Goal: Find specific page/section: Find specific page/section

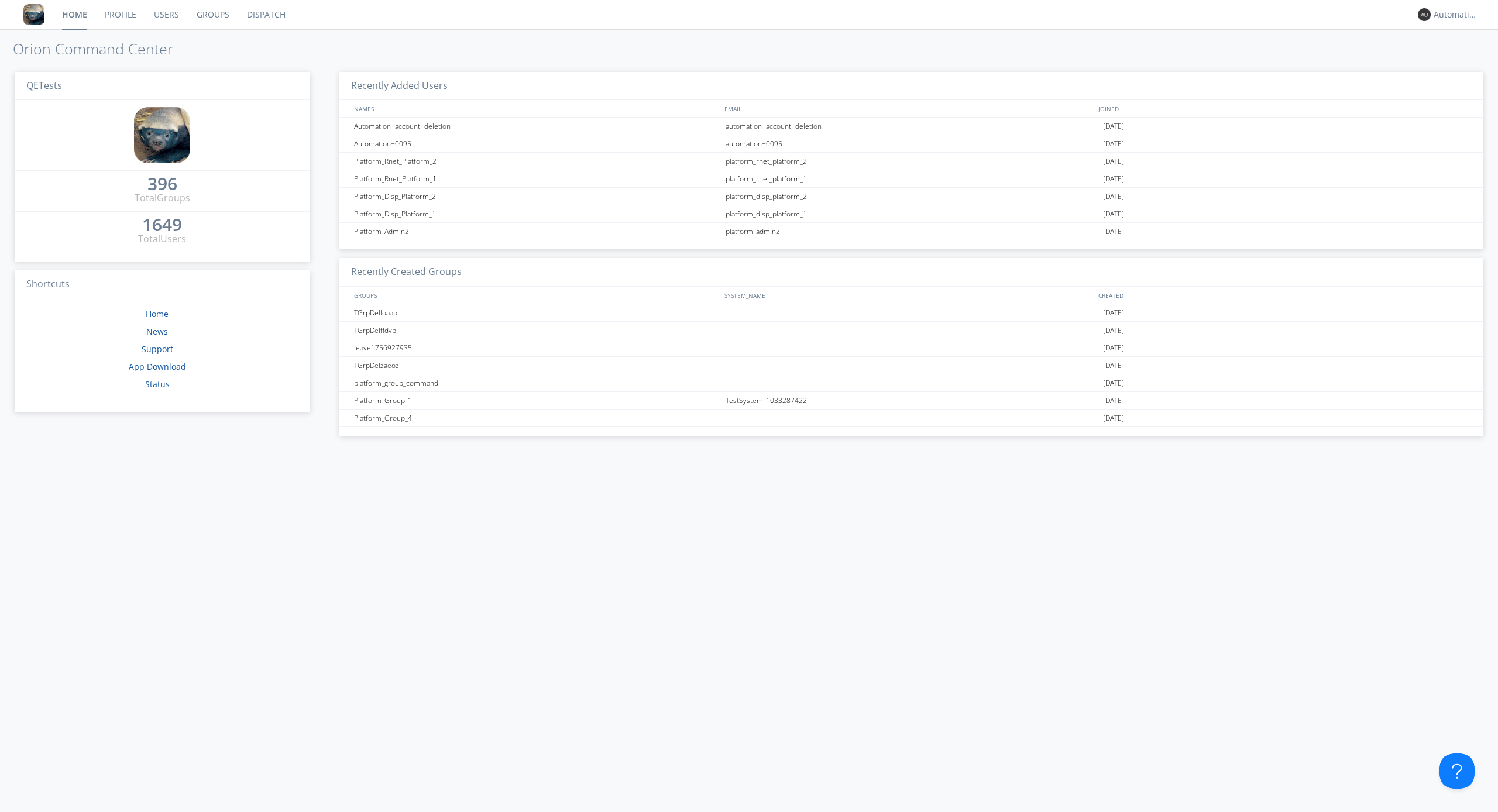
click at [265, 14] on link "Dispatch" at bounding box center [266, 14] width 57 height 30
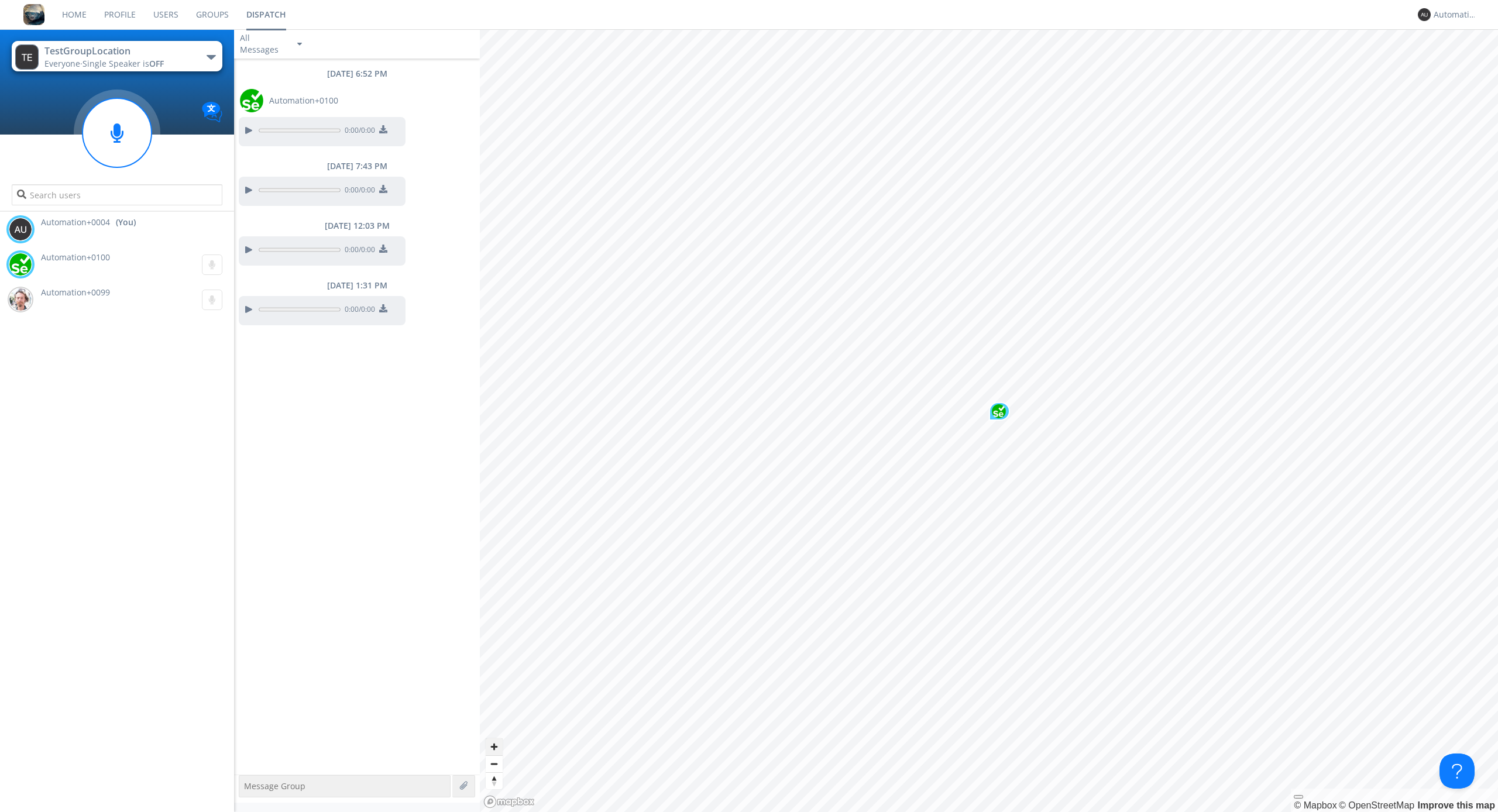
click at [493, 746] on span "Zoom in" at bounding box center [494, 746] width 17 height 17
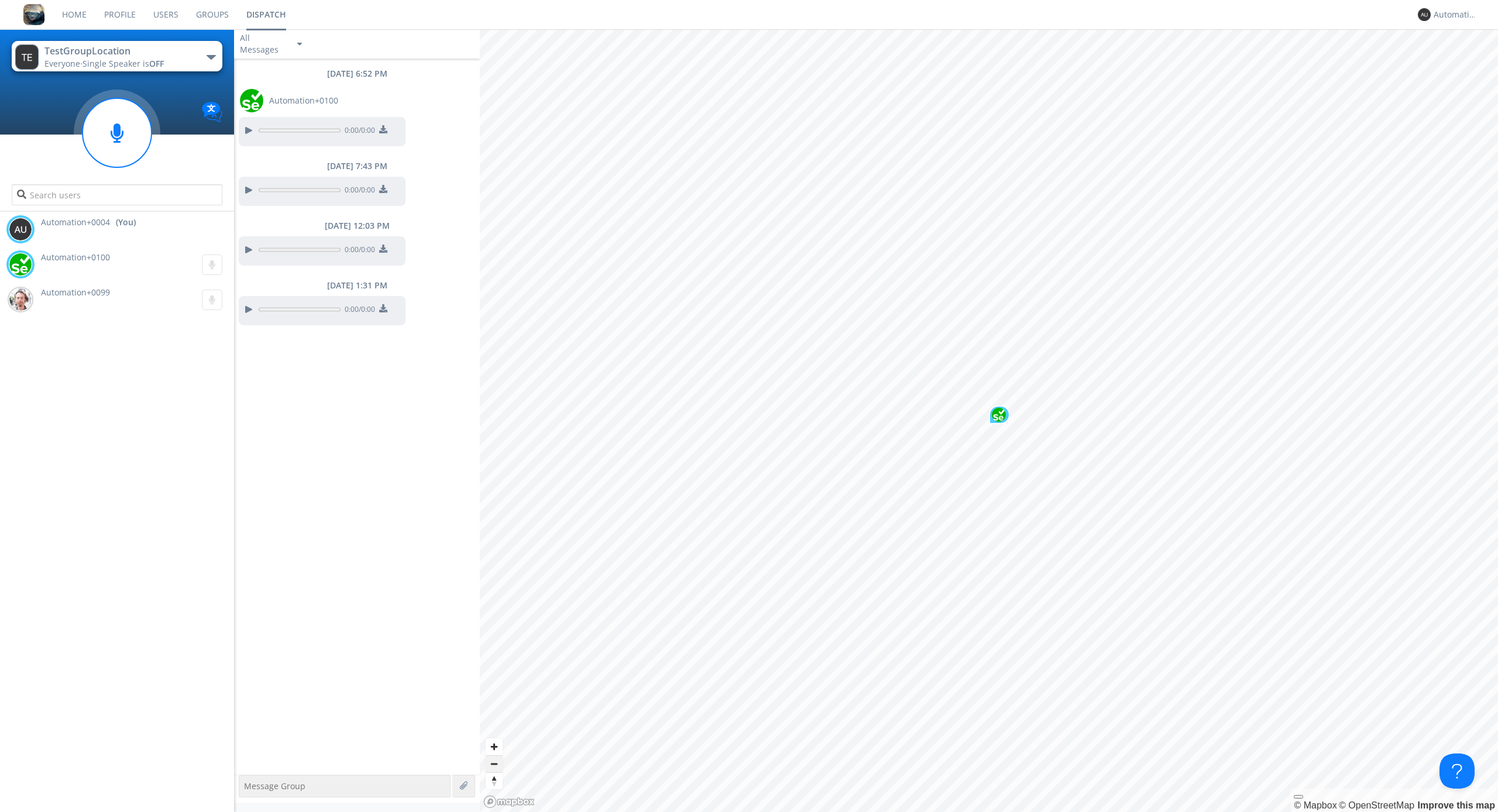
click at [493, 763] on span "Zoom out" at bounding box center [494, 763] width 17 height 16
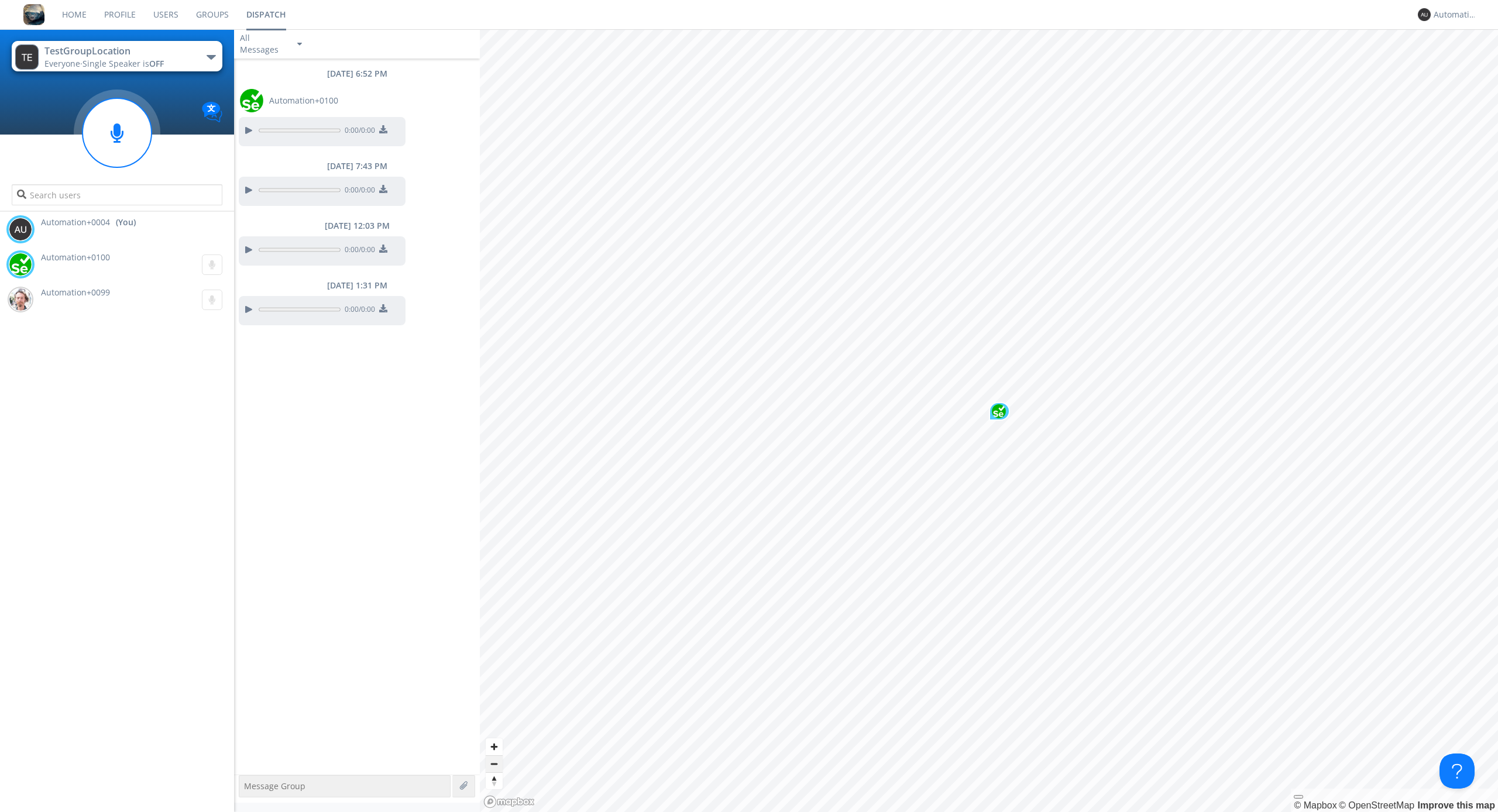
click at [493, 763] on span "Zoom out" at bounding box center [494, 763] width 17 height 16
